Goal: Information Seeking & Learning: Learn about a topic

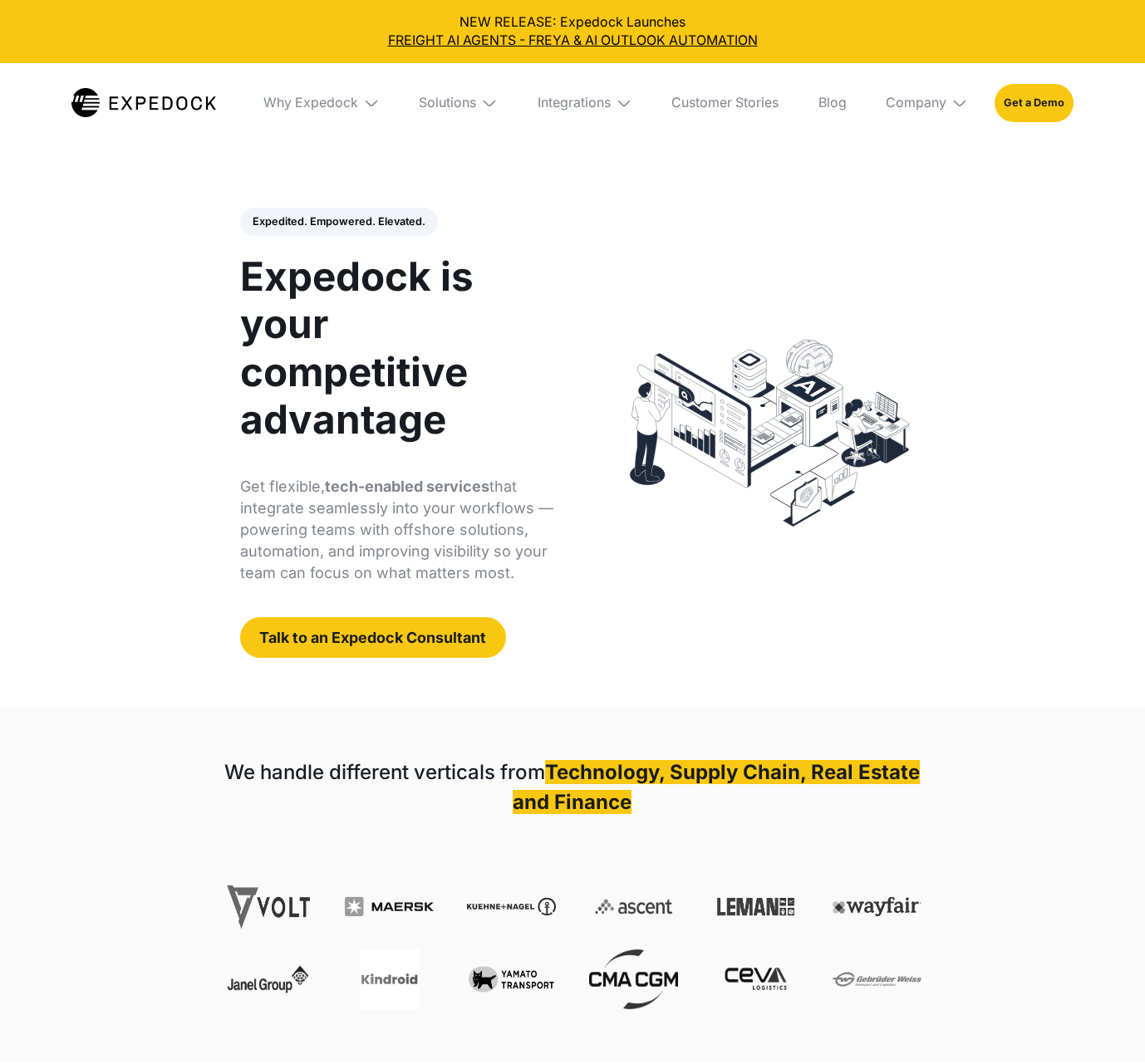
select select
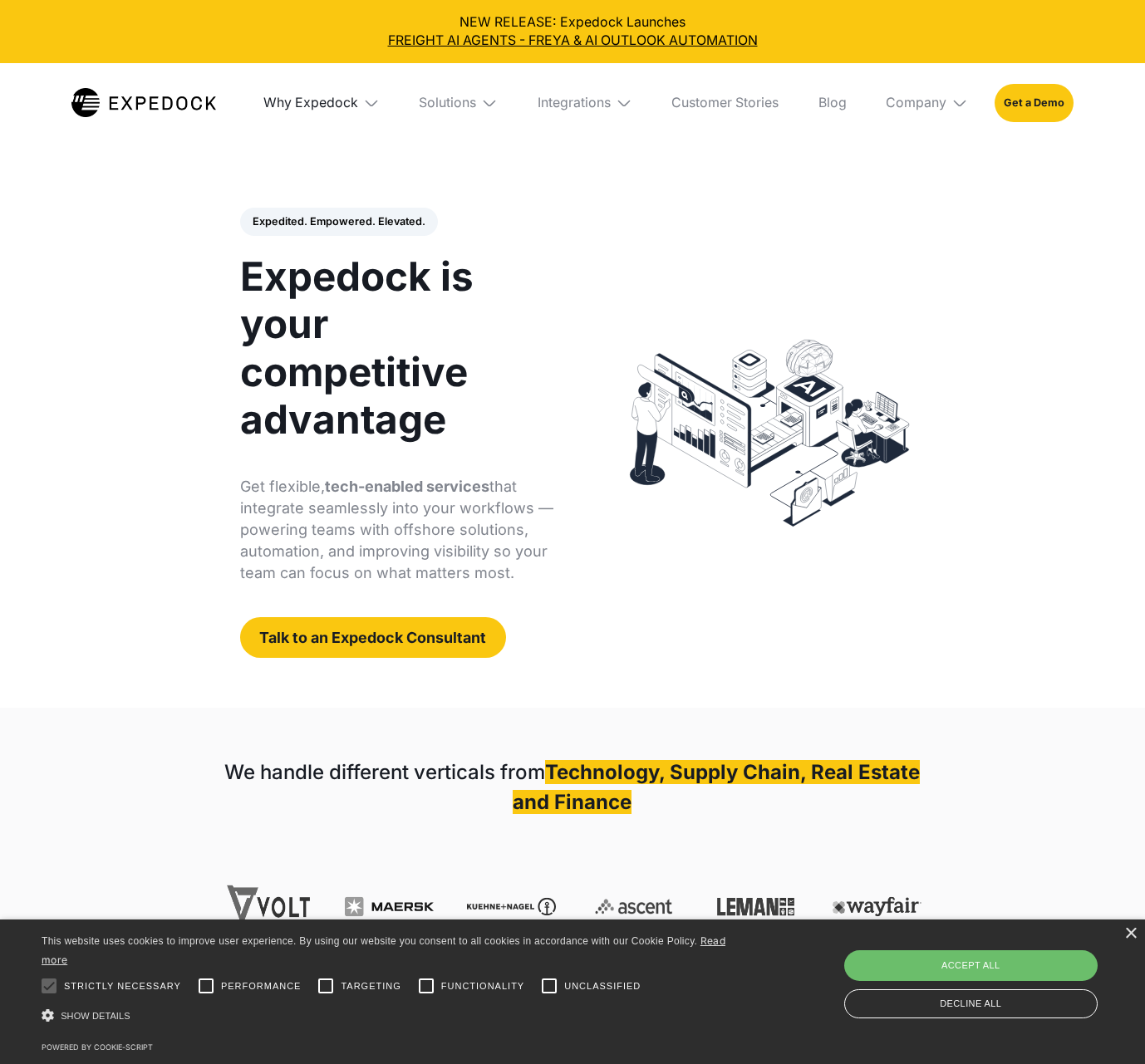
click at [350, 105] on div "Why Expedock" at bounding box center [310, 103] width 94 height 17
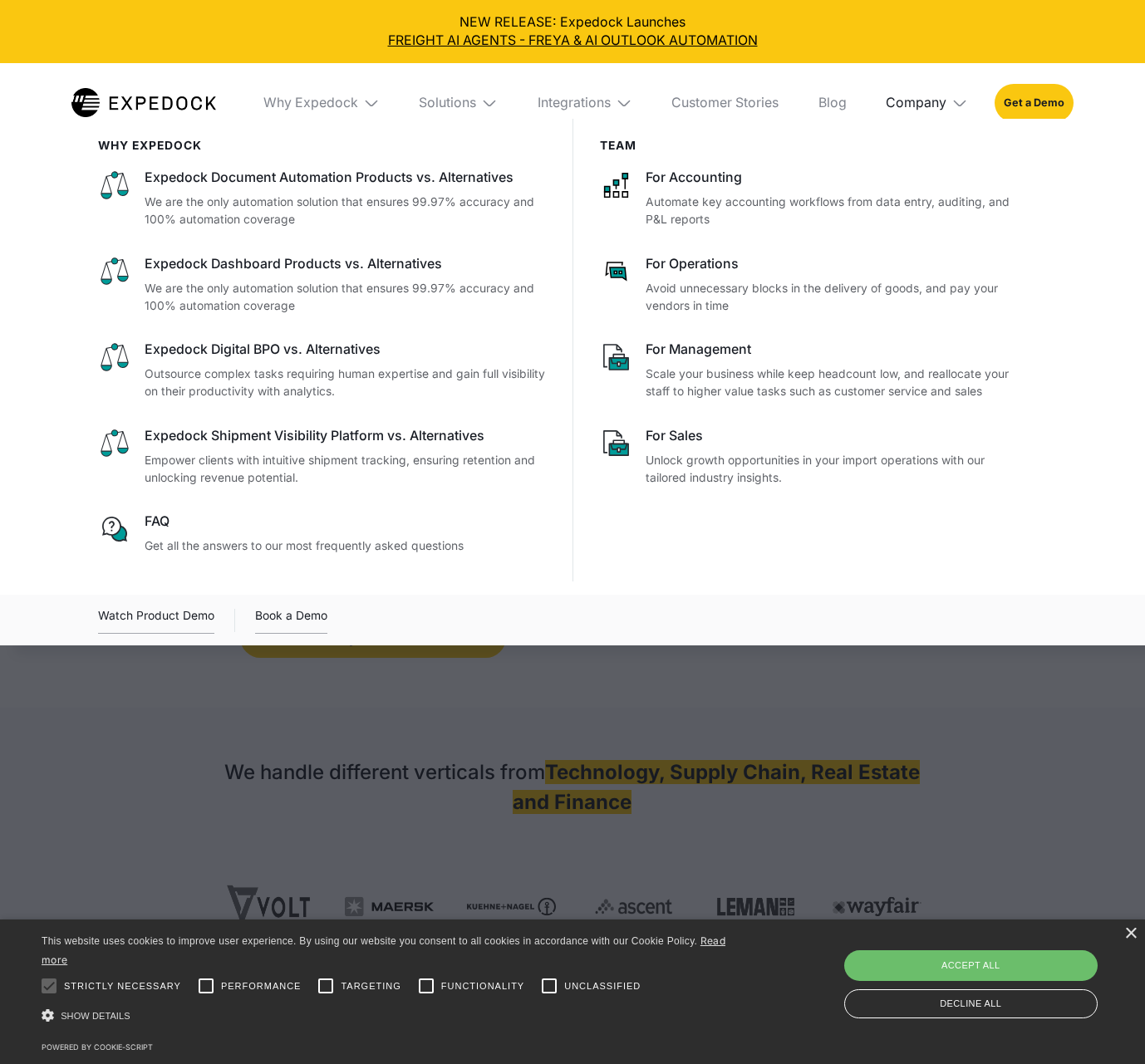
click at [912, 101] on div "Company" at bounding box center [915, 103] width 60 height 17
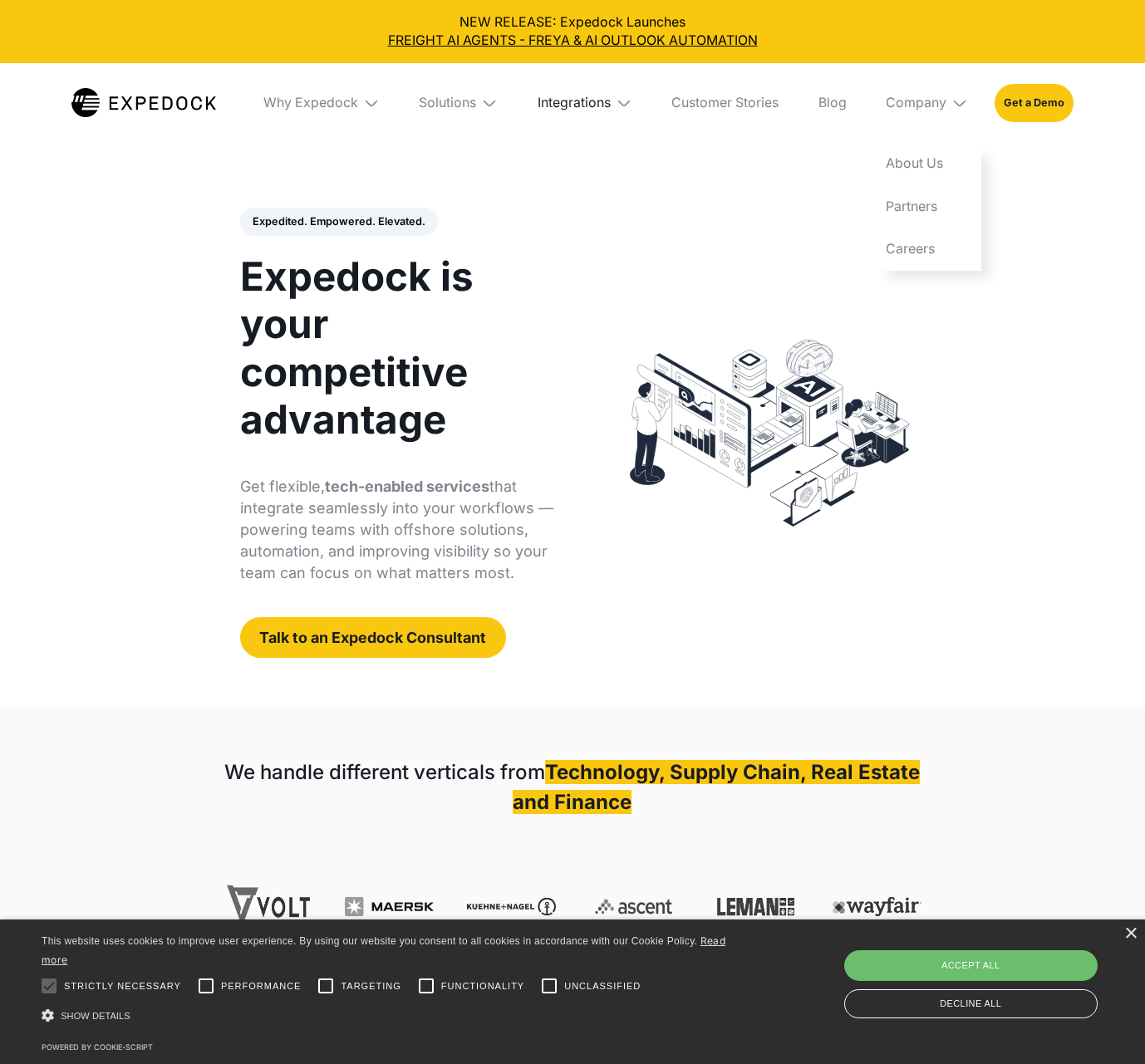
click at [579, 98] on div "Integrations" at bounding box center [574, 103] width 73 height 17
click at [451, 105] on div "Solutions" at bounding box center [447, 103] width 57 height 17
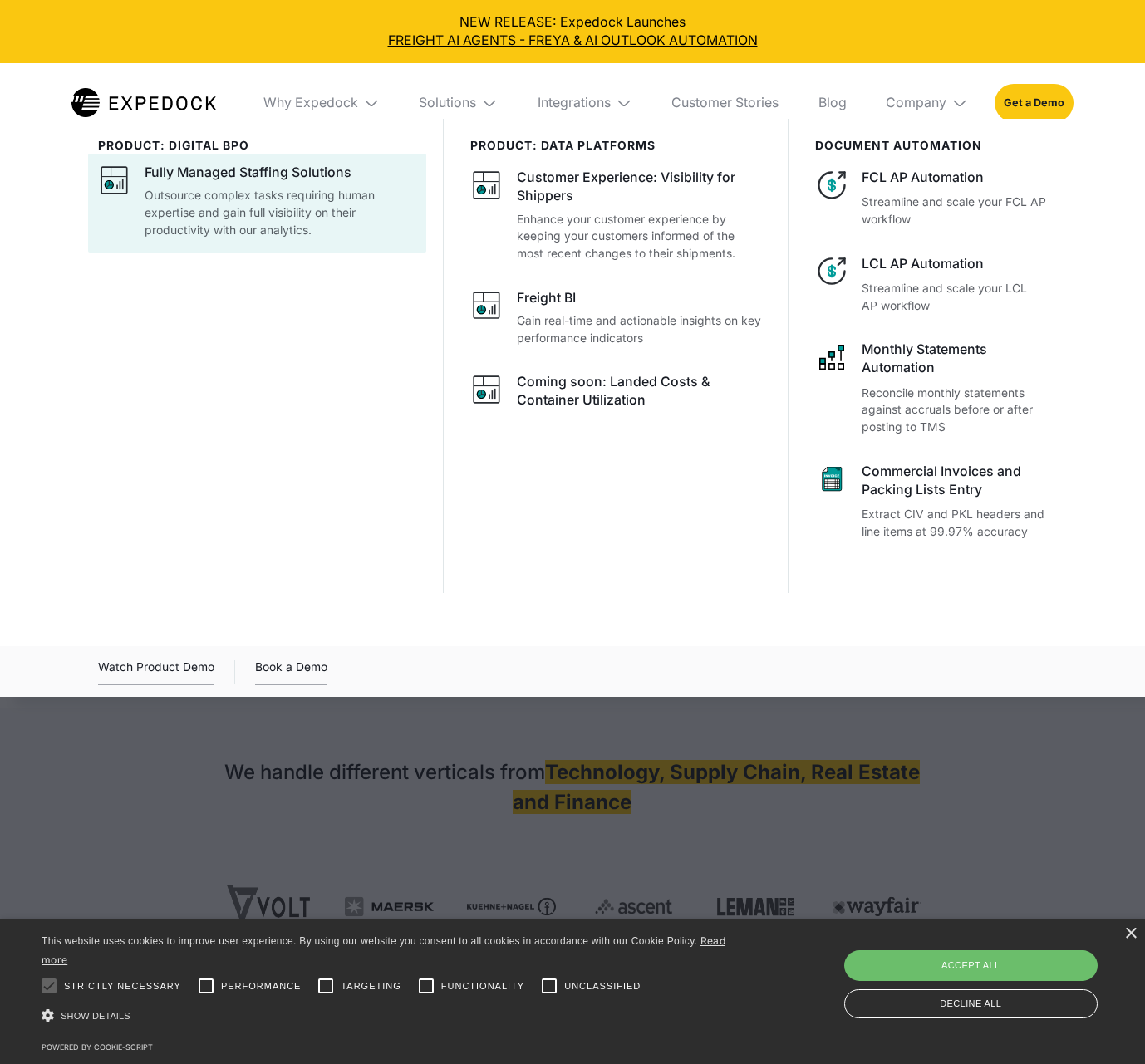
click at [326, 225] on p "Outsource complex tasks requiring human expertise and gain full visibility on t…" at bounding box center [281, 212] width 273 height 52
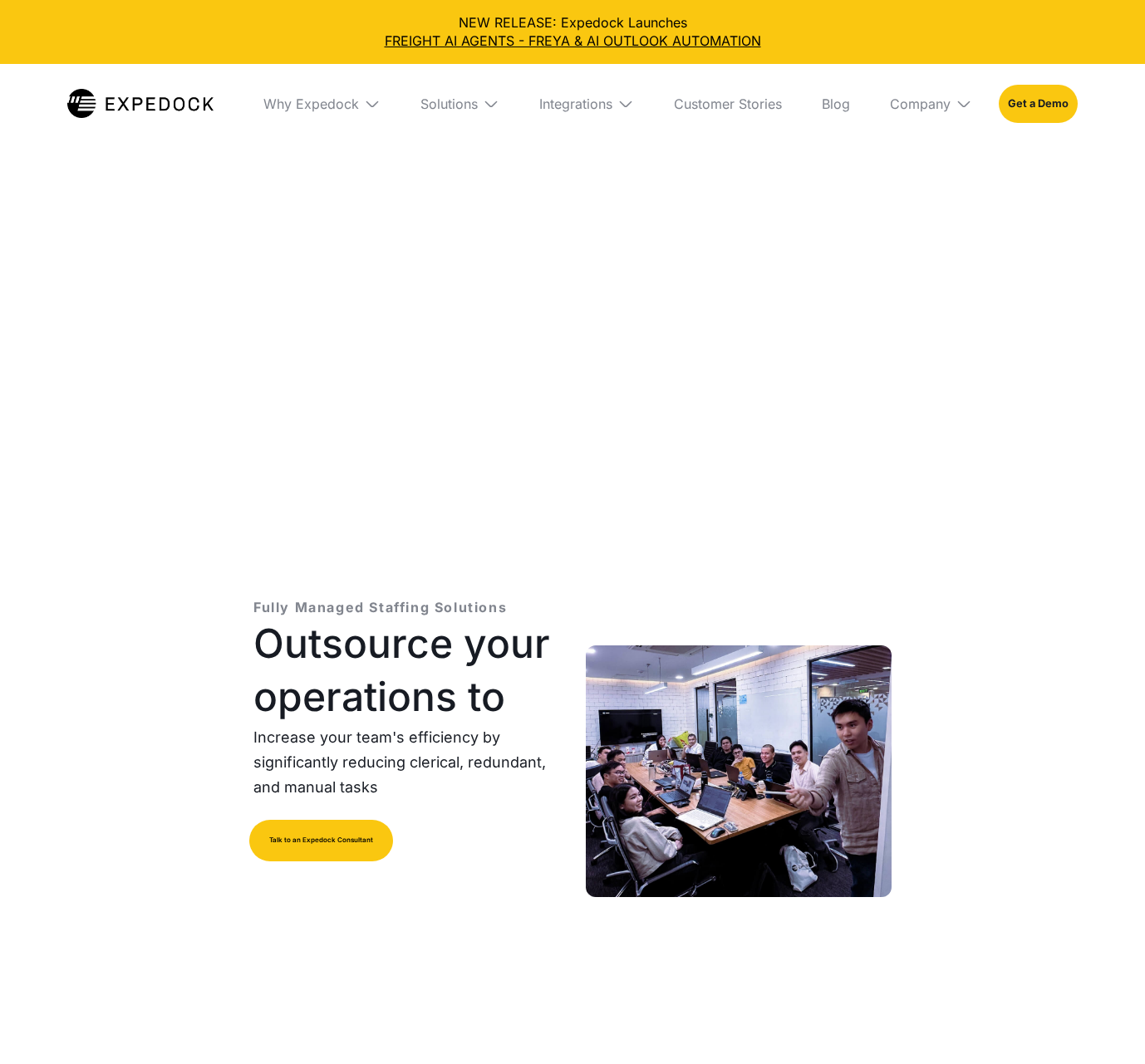
select select
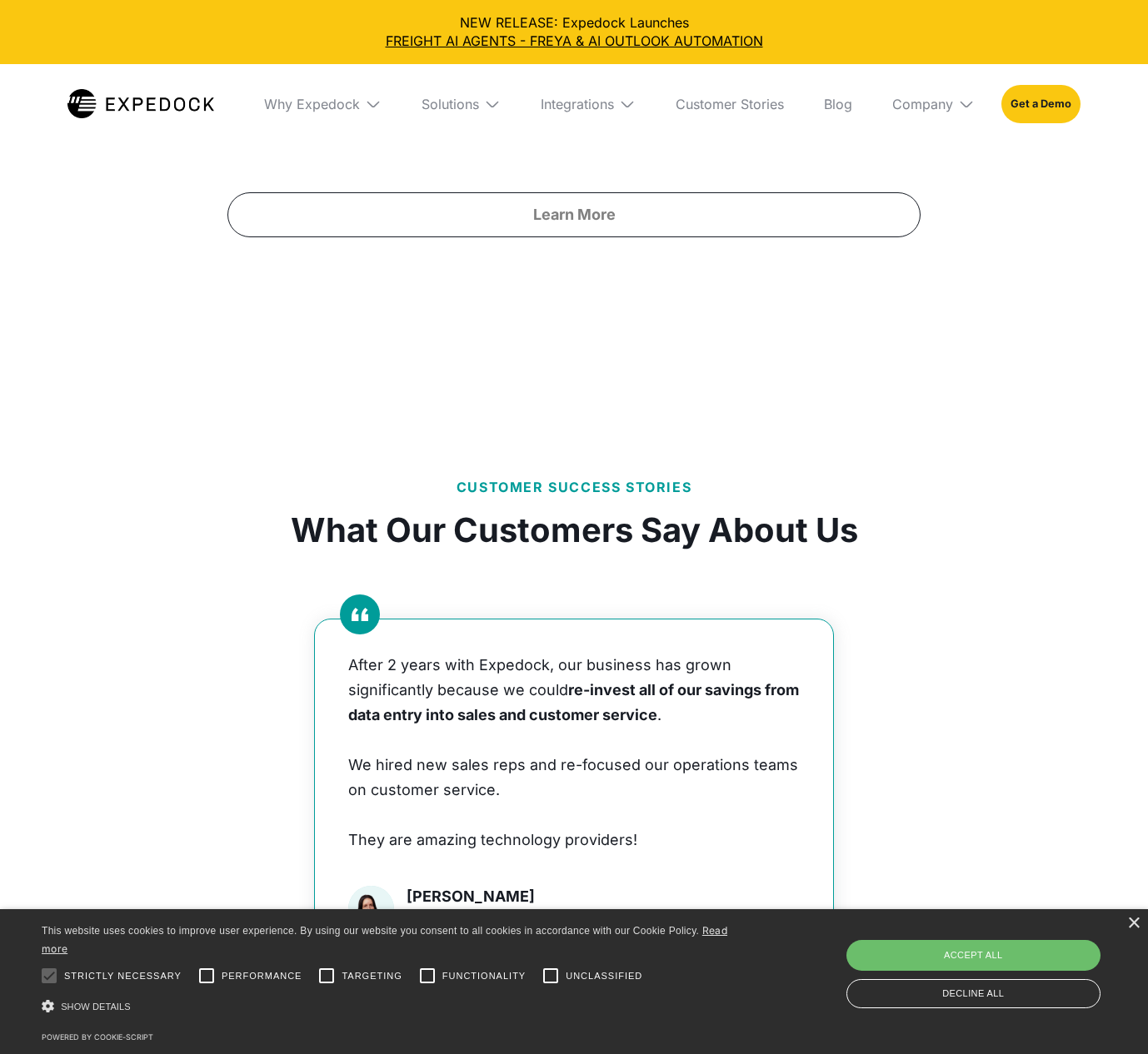
scroll to position [9072, 0]
